Goal: Information Seeking & Learning: Understand process/instructions

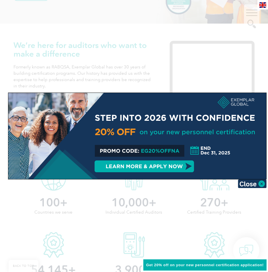
scroll to position [144, 0]
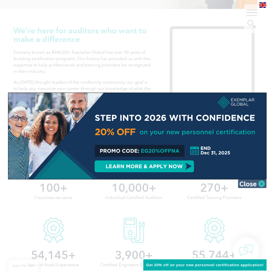
click at [257, 183] on img at bounding box center [252, 183] width 29 height 9
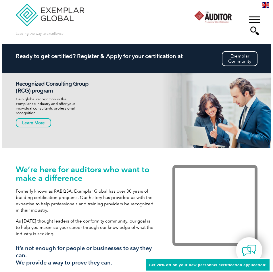
scroll to position [0, 0]
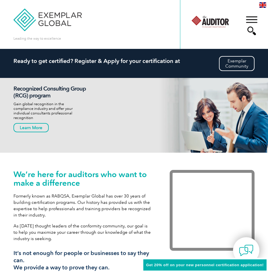
click at [253, 21] on div "▼" at bounding box center [252, 25] width 16 height 29
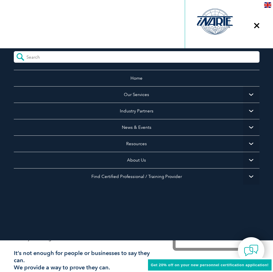
click at [247, 94] on span "▼" at bounding box center [251, 94] width 16 height 16
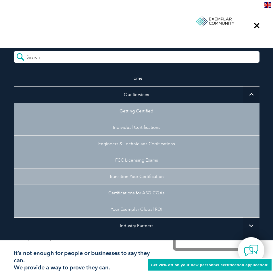
click at [140, 176] on link "Transition Your Certification" at bounding box center [136, 176] width 245 height 16
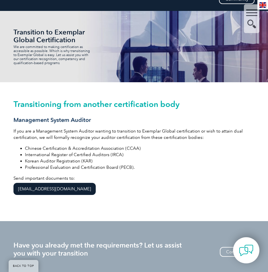
scroll to position [86, 0]
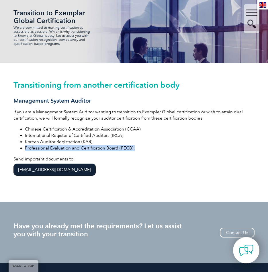
drag, startPoint x: 26, startPoint y: 147, endPoint x: 133, endPoint y: 147, distance: 107.6
click at [133, 147] on li "Professional Evaluation and Certification Board (PECB)." at bounding box center [140, 148] width 230 height 6
click at [151, 167] on p "Send important documents to: info@exemplarglobal.org" at bounding box center [134, 166] width 242 height 21
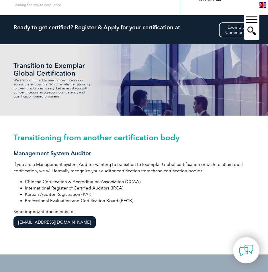
scroll to position [29, 0]
